Goal: Information Seeking & Learning: Learn about a topic

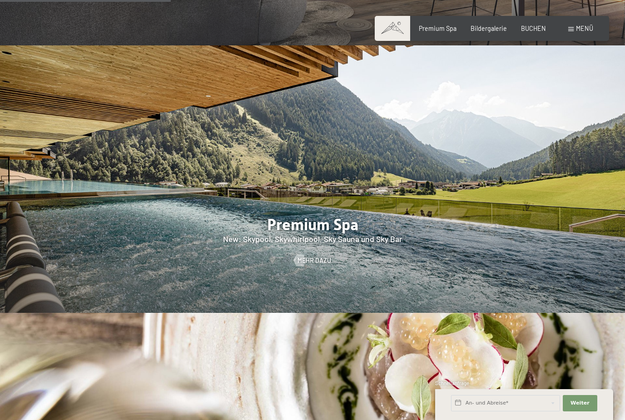
click at [580, 30] on span "Menü" at bounding box center [584, 29] width 17 height 8
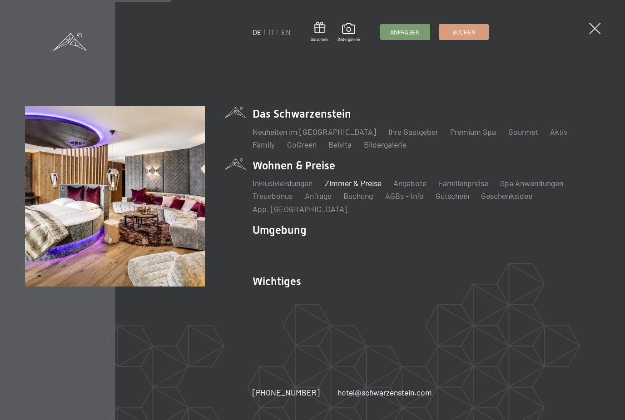
click at [363, 188] on link "Zimmer & Preise" at bounding box center [353, 183] width 57 height 10
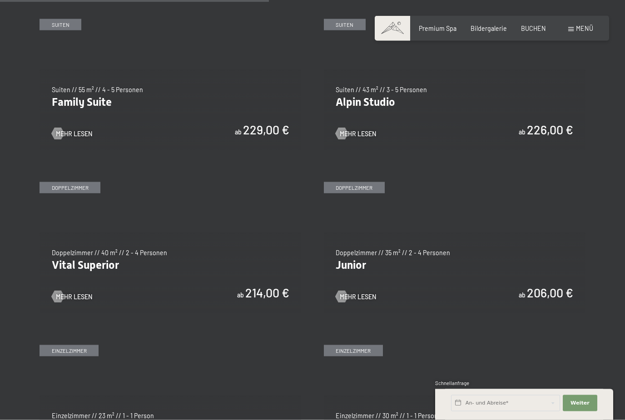
scroll to position [1051, 0]
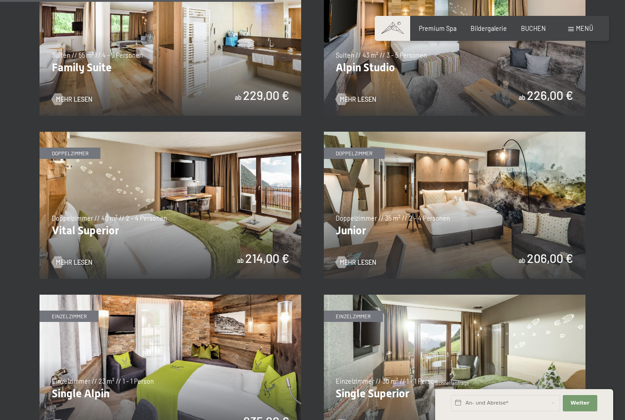
click at [74, 309] on img at bounding box center [169, 368] width 261 height 147
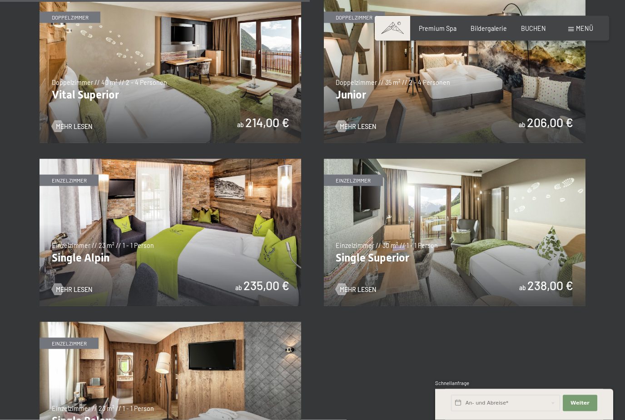
scroll to position [1188, 0]
click at [397, 107] on img at bounding box center [454, 68] width 261 height 147
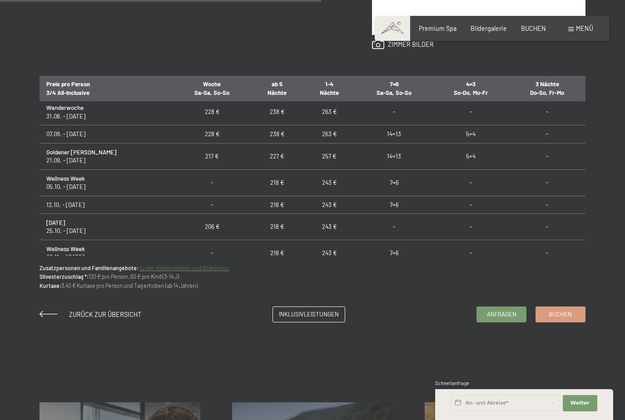
scroll to position [2, 0]
